Goal: Browse casually

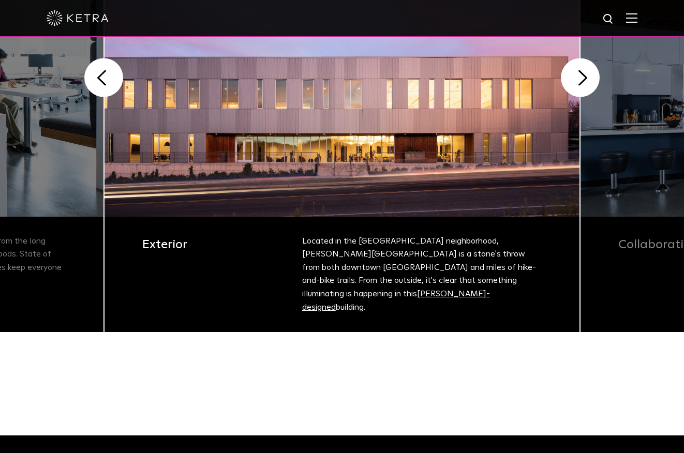
scroll to position [258, 0]
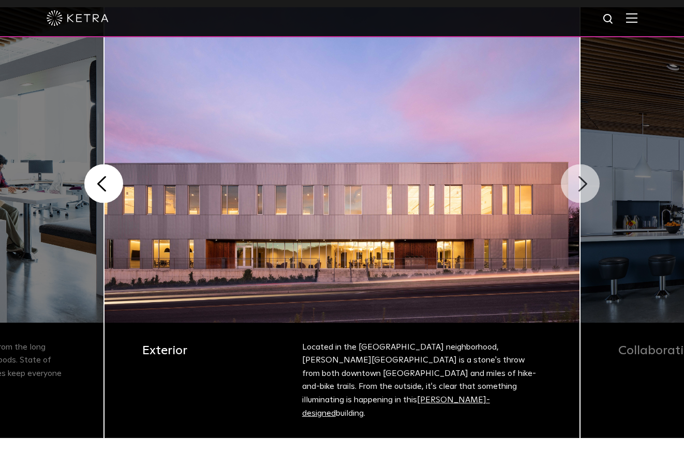
click at [587, 187] on button "Next" at bounding box center [580, 183] width 39 height 39
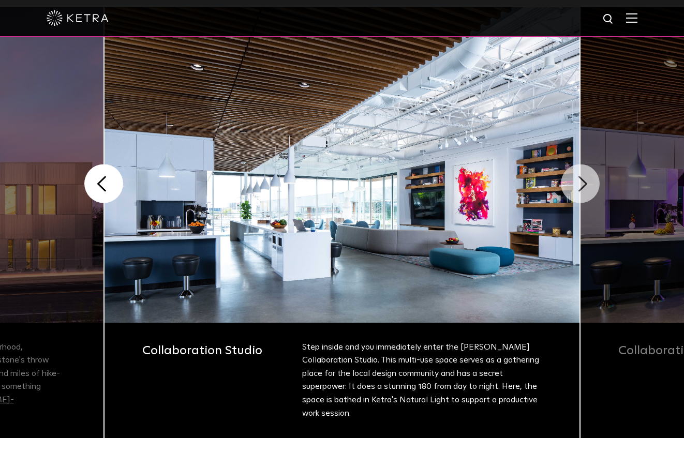
click at [583, 178] on button "Next" at bounding box center [580, 183] width 39 height 39
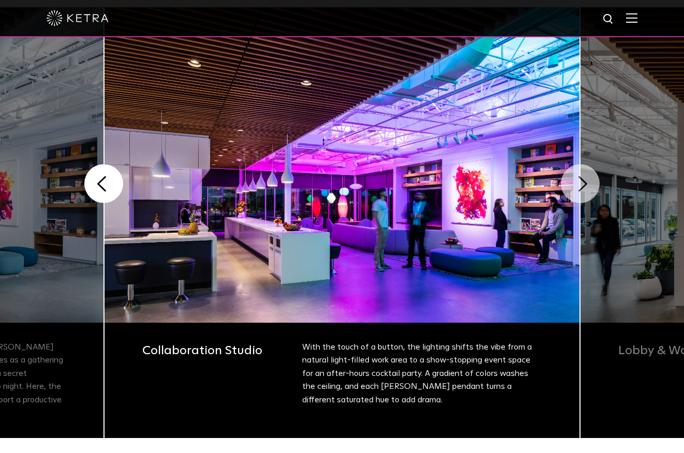
click at [583, 178] on button "Next" at bounding box center [580, 183] width 39 height 39
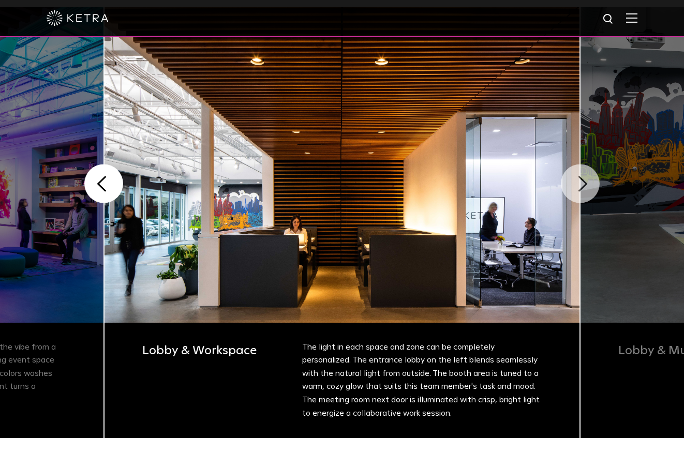
click at [582, 177] on button "Next" at bounding box center [580, 183] width 39 height 39
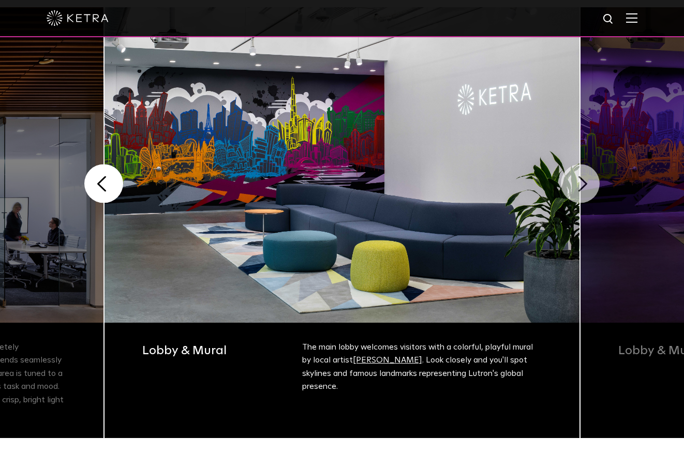
click at [582, 177] on button "Next" at bounding box center [580, 183] width 39 height 39
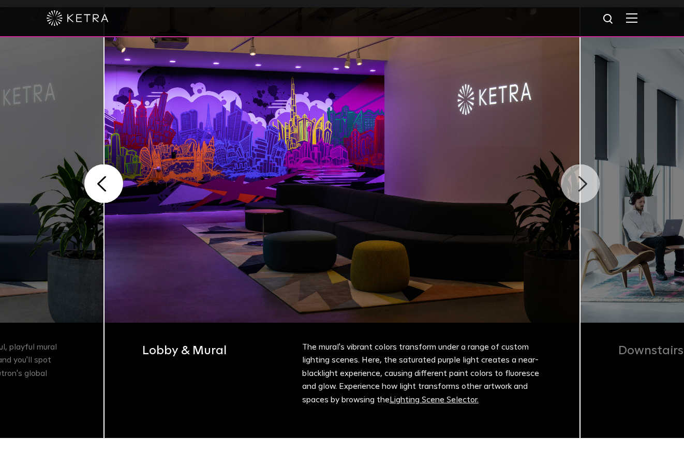
click at [586, 174] on button "Next" at bounding box center [580, 183] width 39 height 39
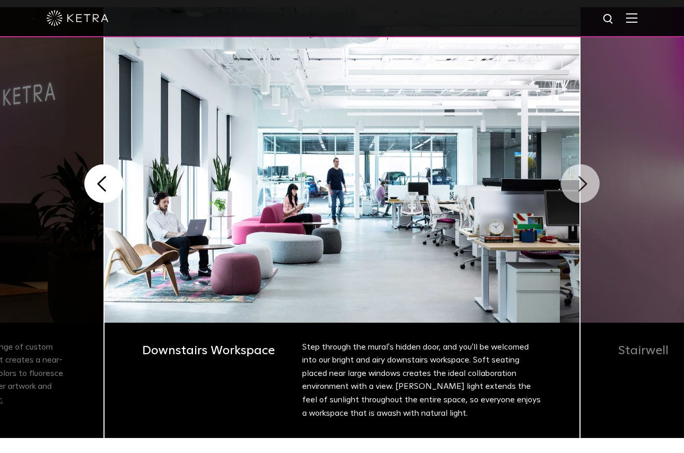
click at [585, 177] on button "Next" at bounding box center [580, 183] width 39 height 39
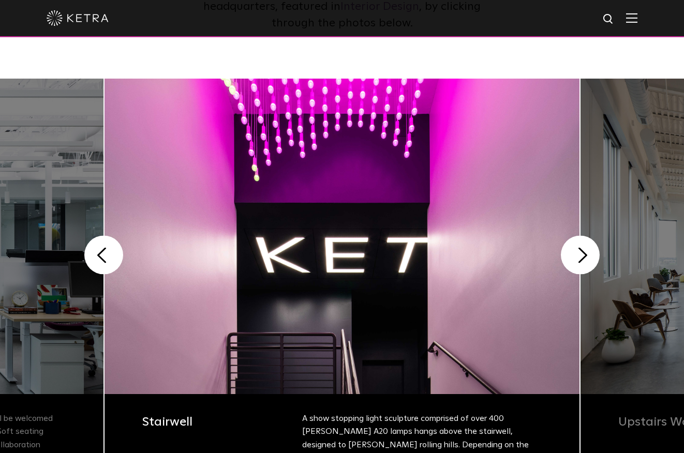
scroll to position [239, 0]
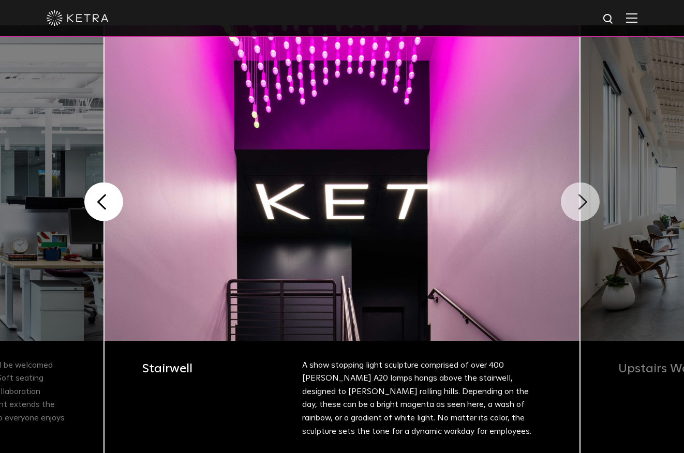
click at [580, 208] on button "Next" at bounding box center [580, 202] width 39 height 39
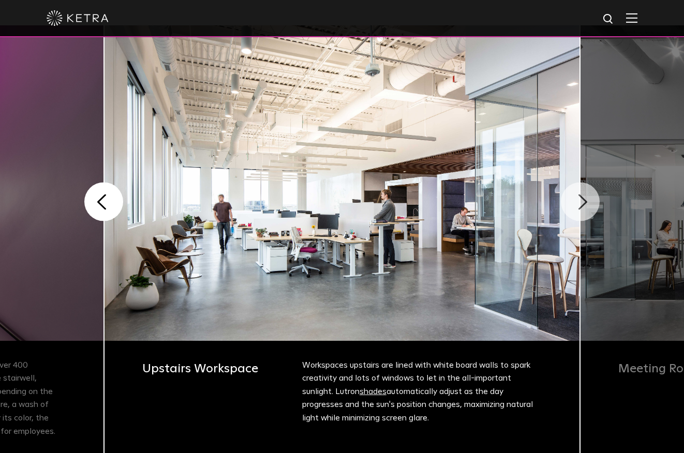
click at [583, 202] on button "Next" at bounding box center [580, 202] width 39 height 39
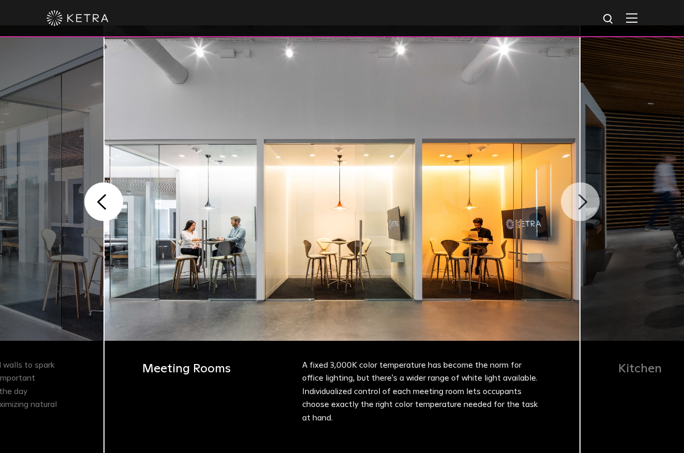
click at [583, 199] on button "Next" at bounding box center [580, 202] width 39 height 39
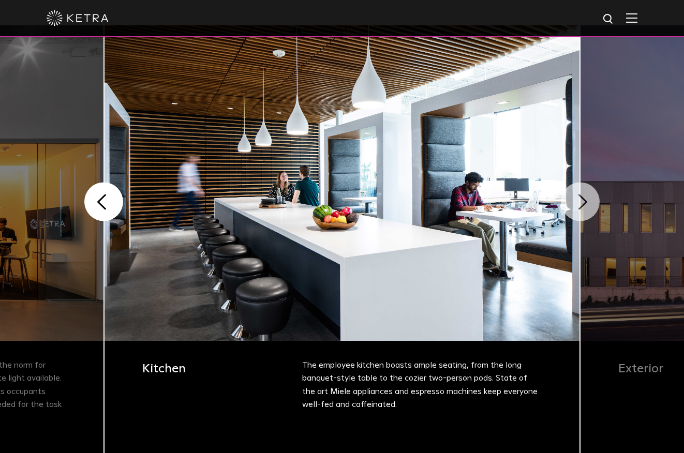
click at [583, 199] on button "Next" at bounding box center [580, 202] width 39 height 39
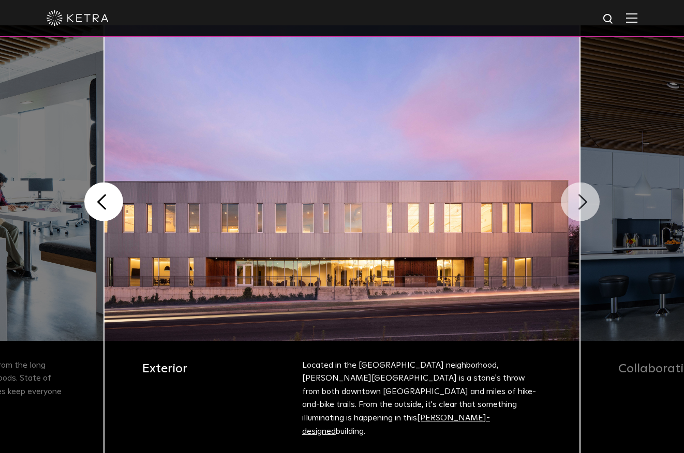
click at [583, 199] on button "Next" at bounding box center [580, 202] width 39 height 39
